Goal: Find specific page/section: Find specific page/section

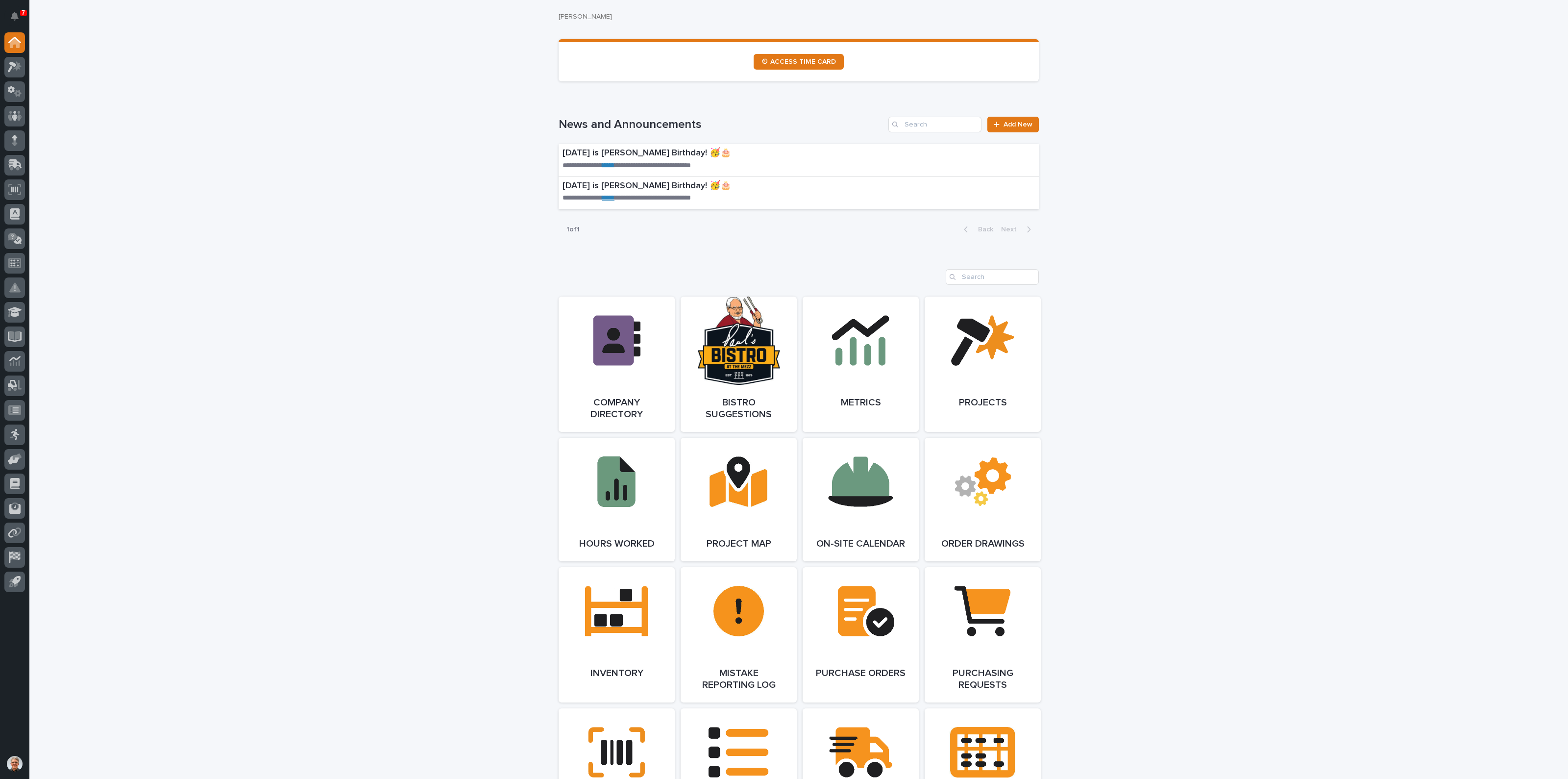
scroll to position [817, 0]
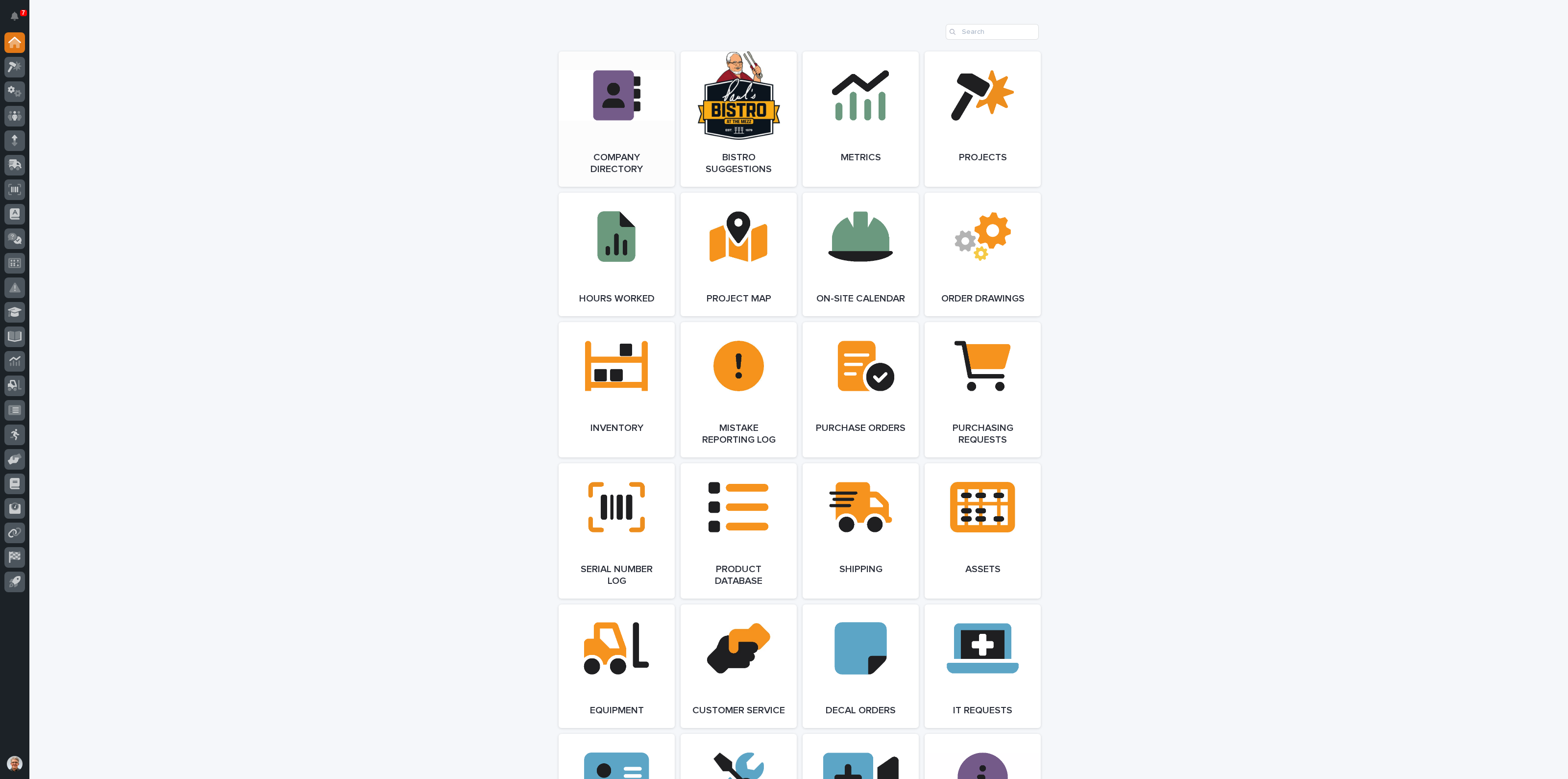
click at [607, 87] on link "Open Link" at bounding box center [616, 120] width 116 height 136
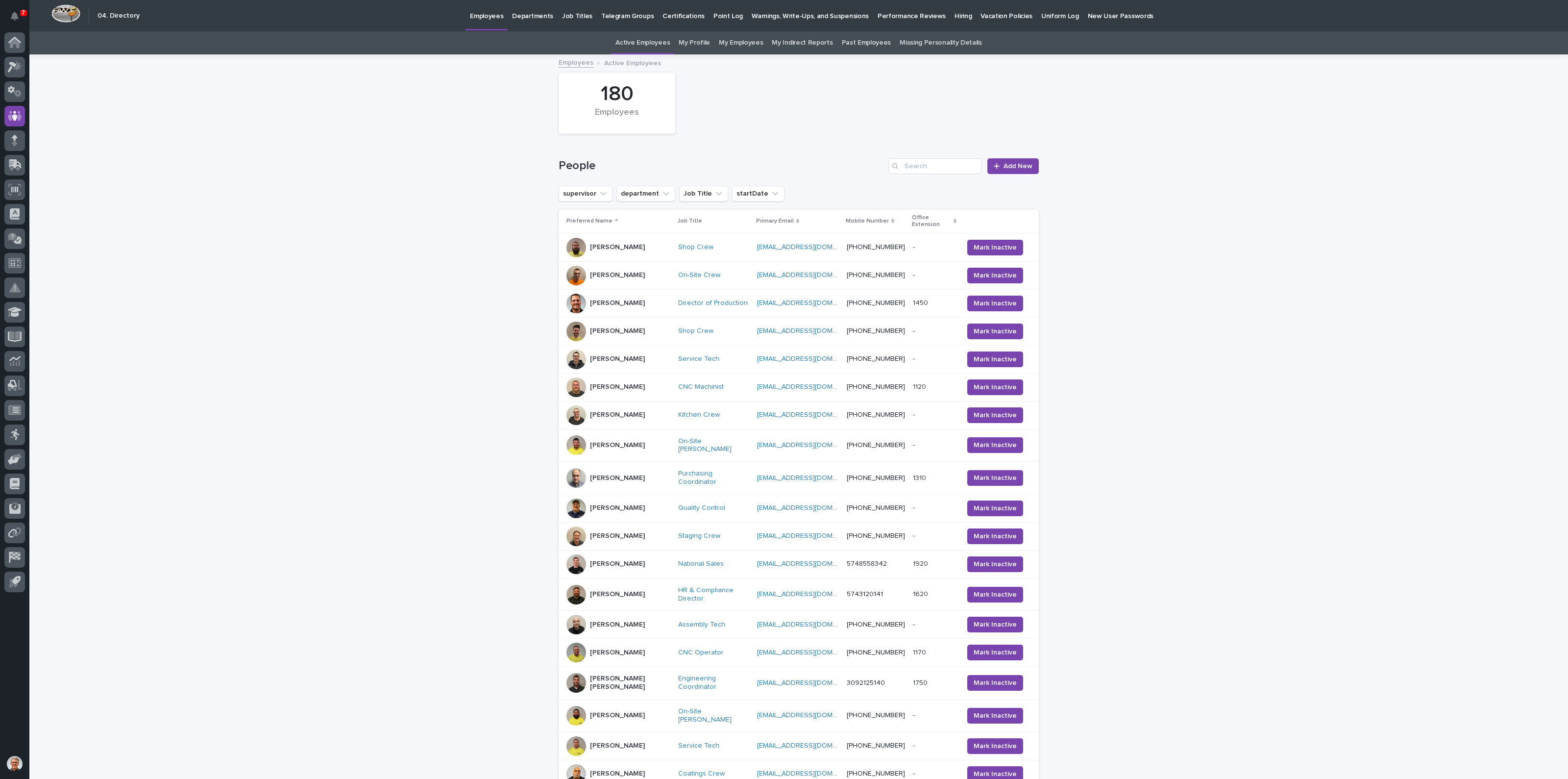
click at [698, 39] on link "My Profile" at bounding box center [694, 43] width 31 height 23
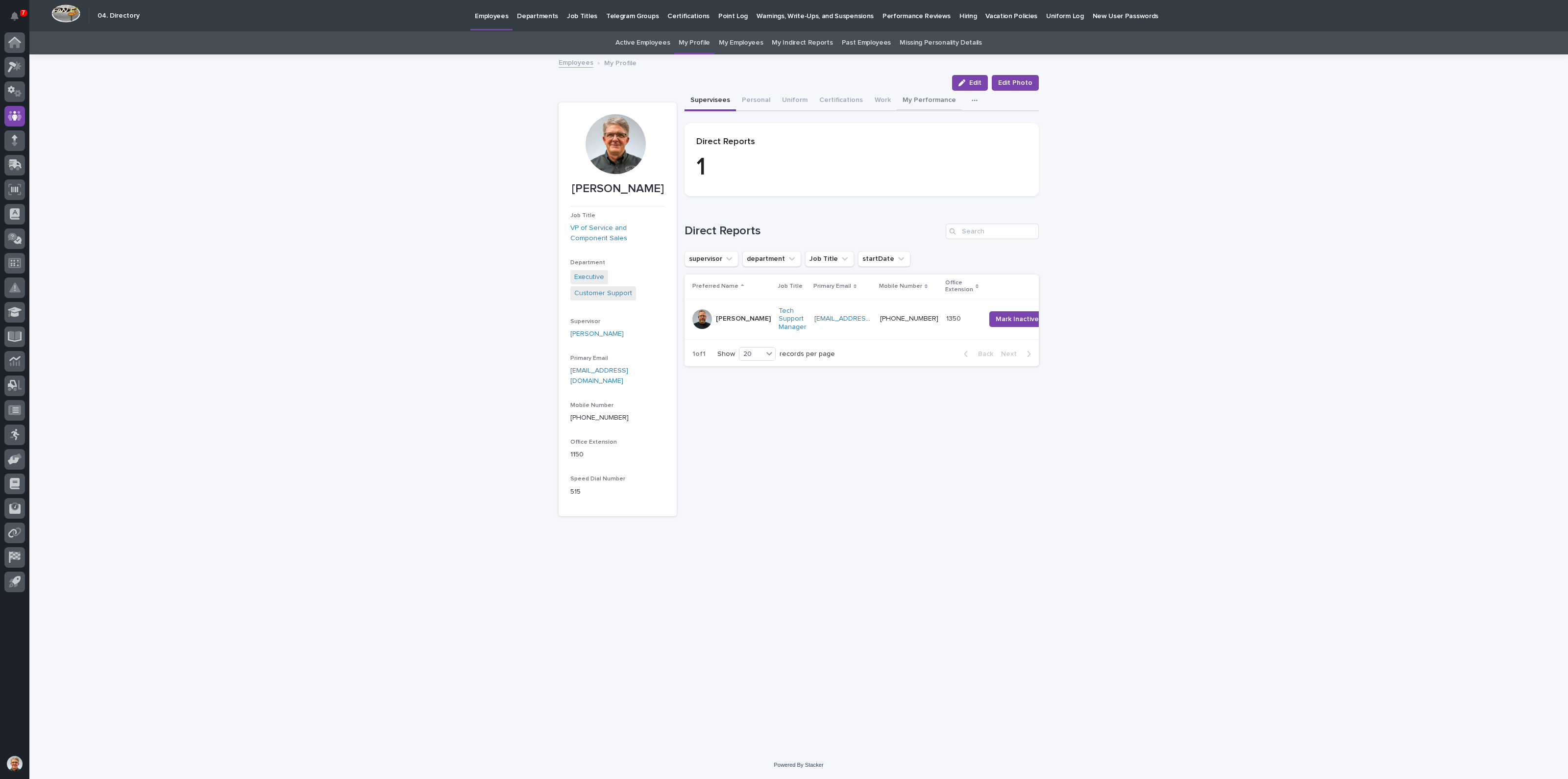
click at [917, 96] on button "My Performance" at bounding box center [929, 101] width 65 height 20
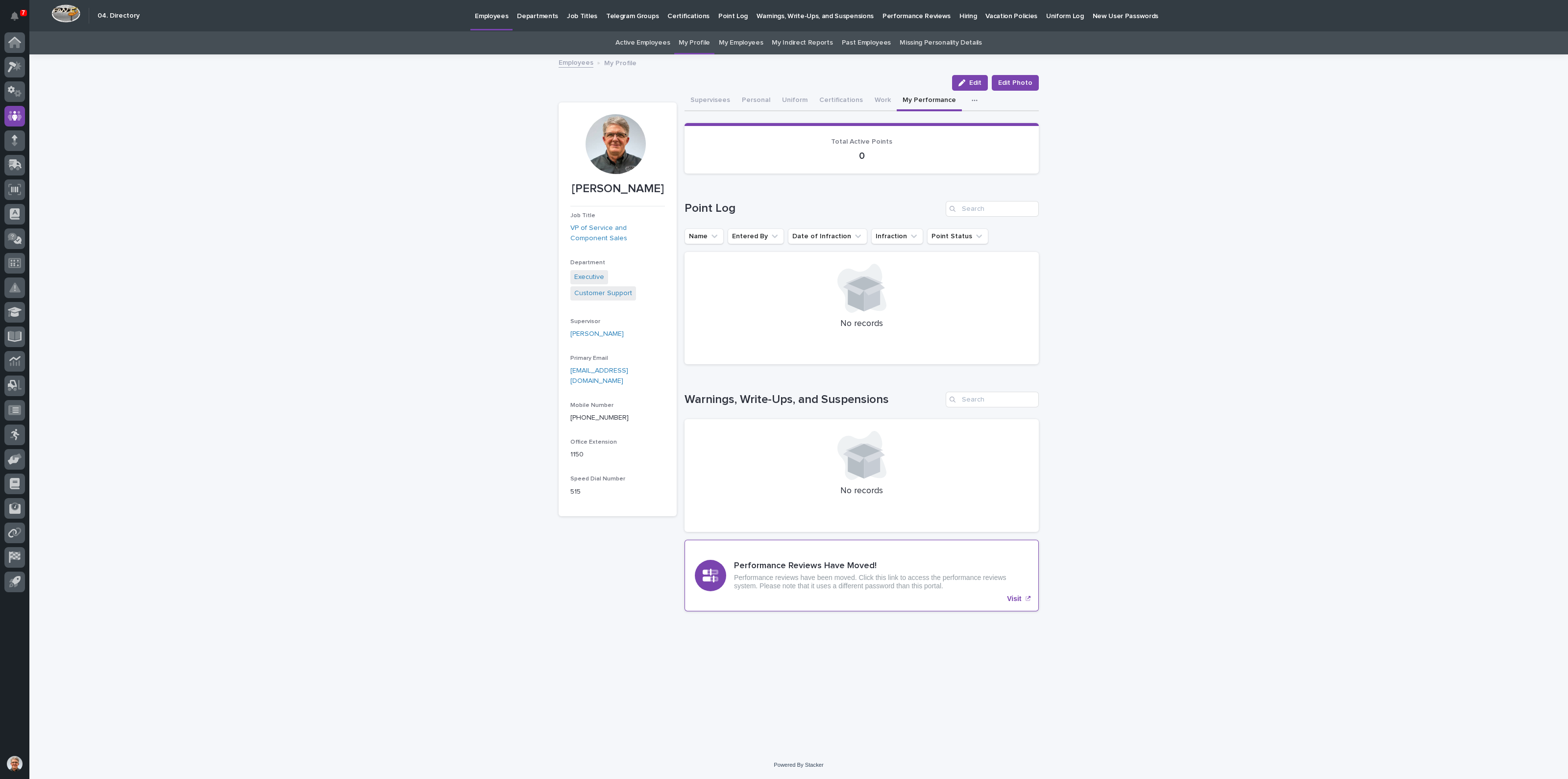
click at [1013, 596] on p "Visit" at bounding box center [1013, 598] width 14 height 8
